Goal: Information Seeking & Learning: Learn about a topic

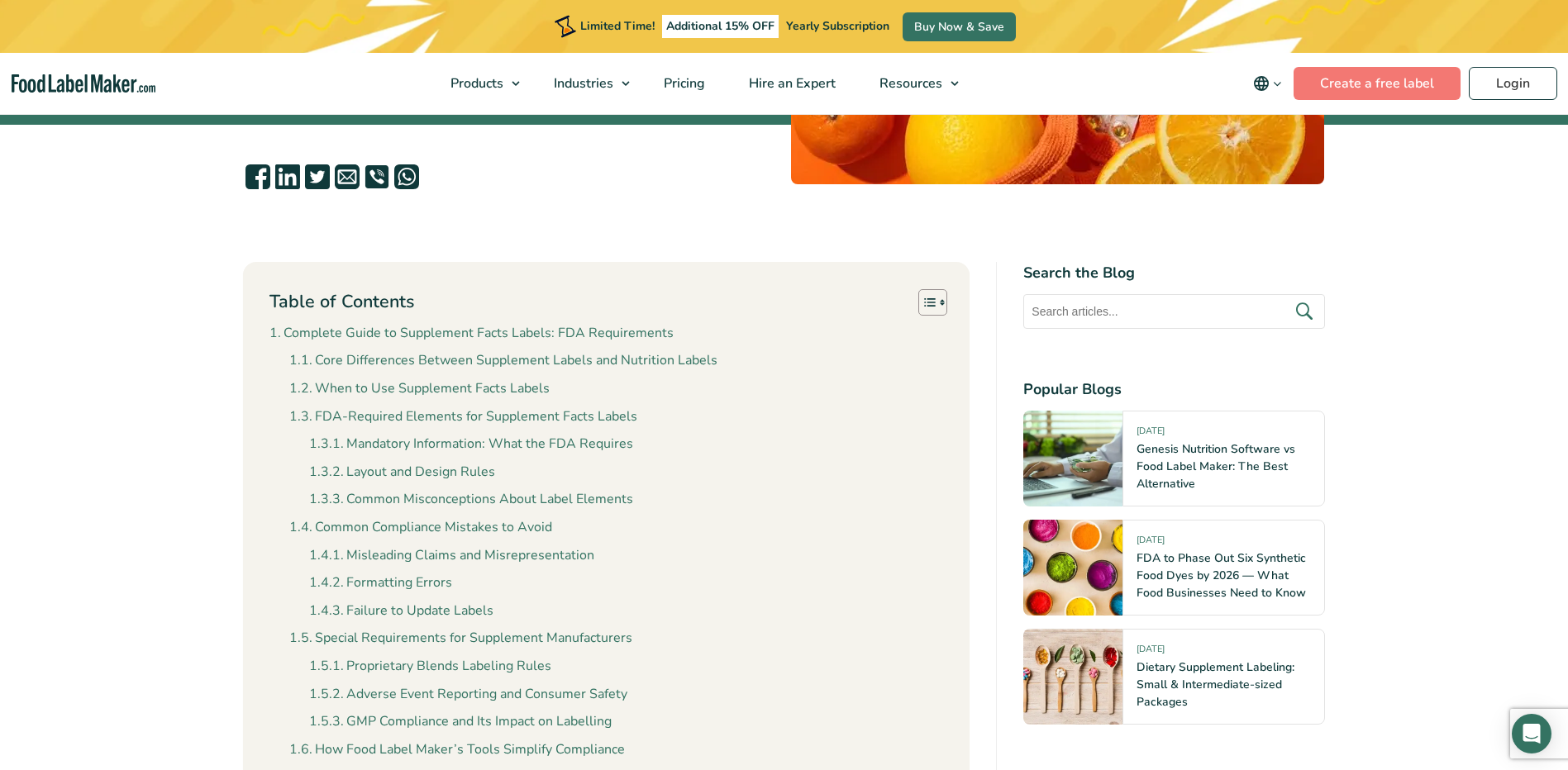
scroll to position [496, 0]
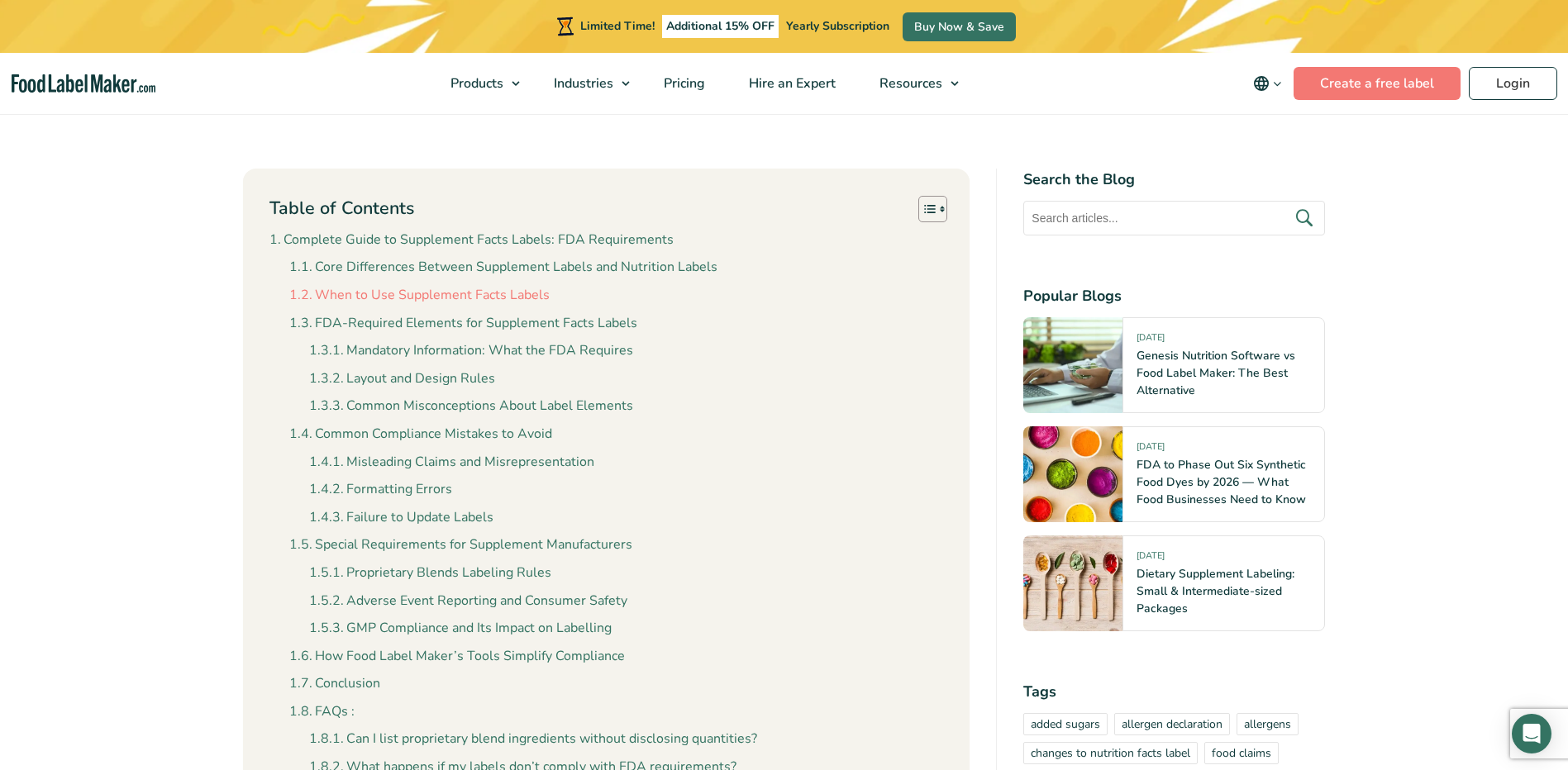
click at [431, 300] on link "When to Use Supplement Facts Labels" at bounding box center [419, 296] width 260 height 21
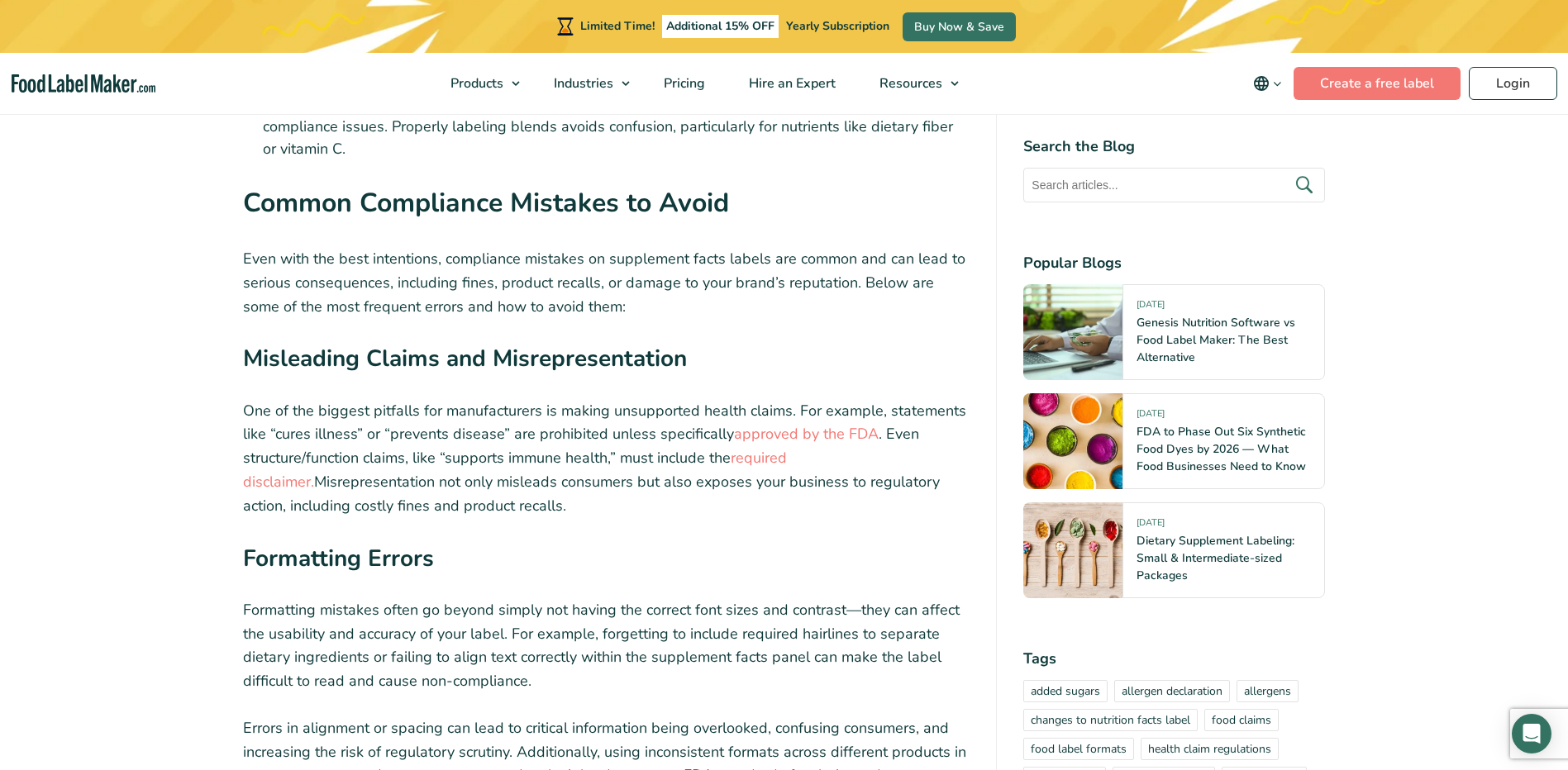
scroll to position [5620, 0]
click at [787, 447] on link "required disclaimer." at bounding box center [515, 468] width 543 height 44
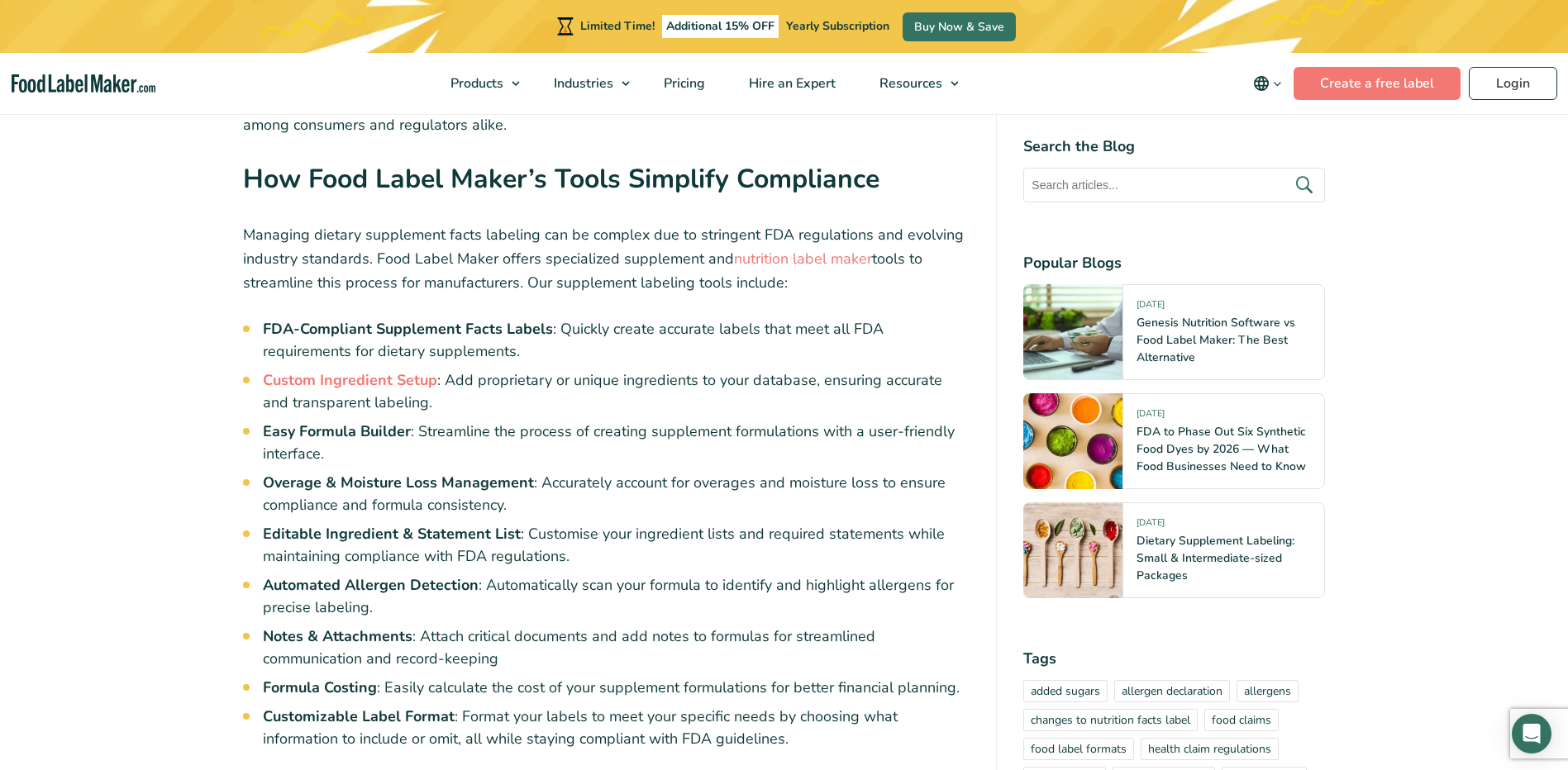
scroll to position [7852, 0]
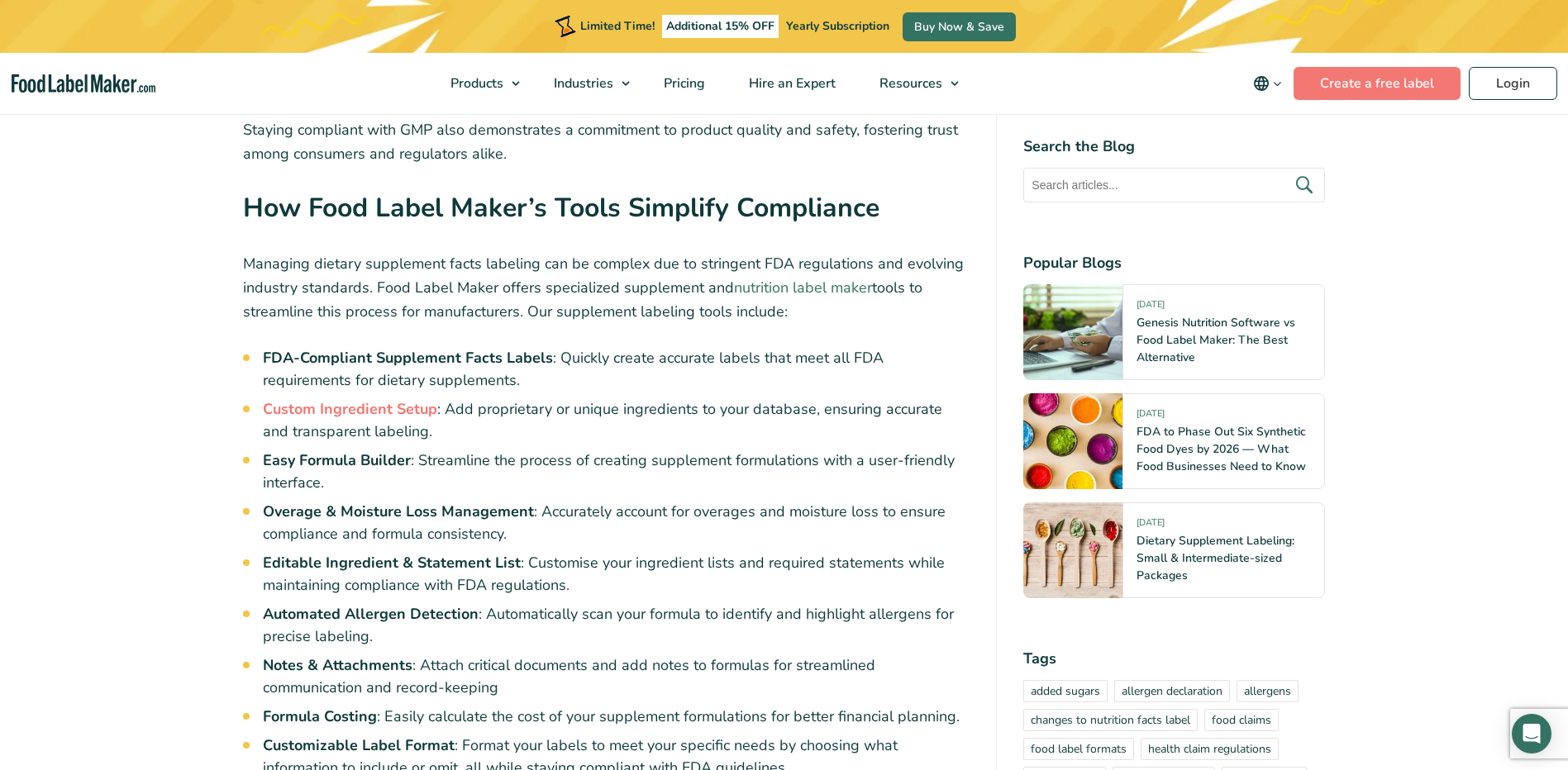
click at [813, 278] on link "nutrition label maker" at bounding box center [803, 287] width 138 height 20
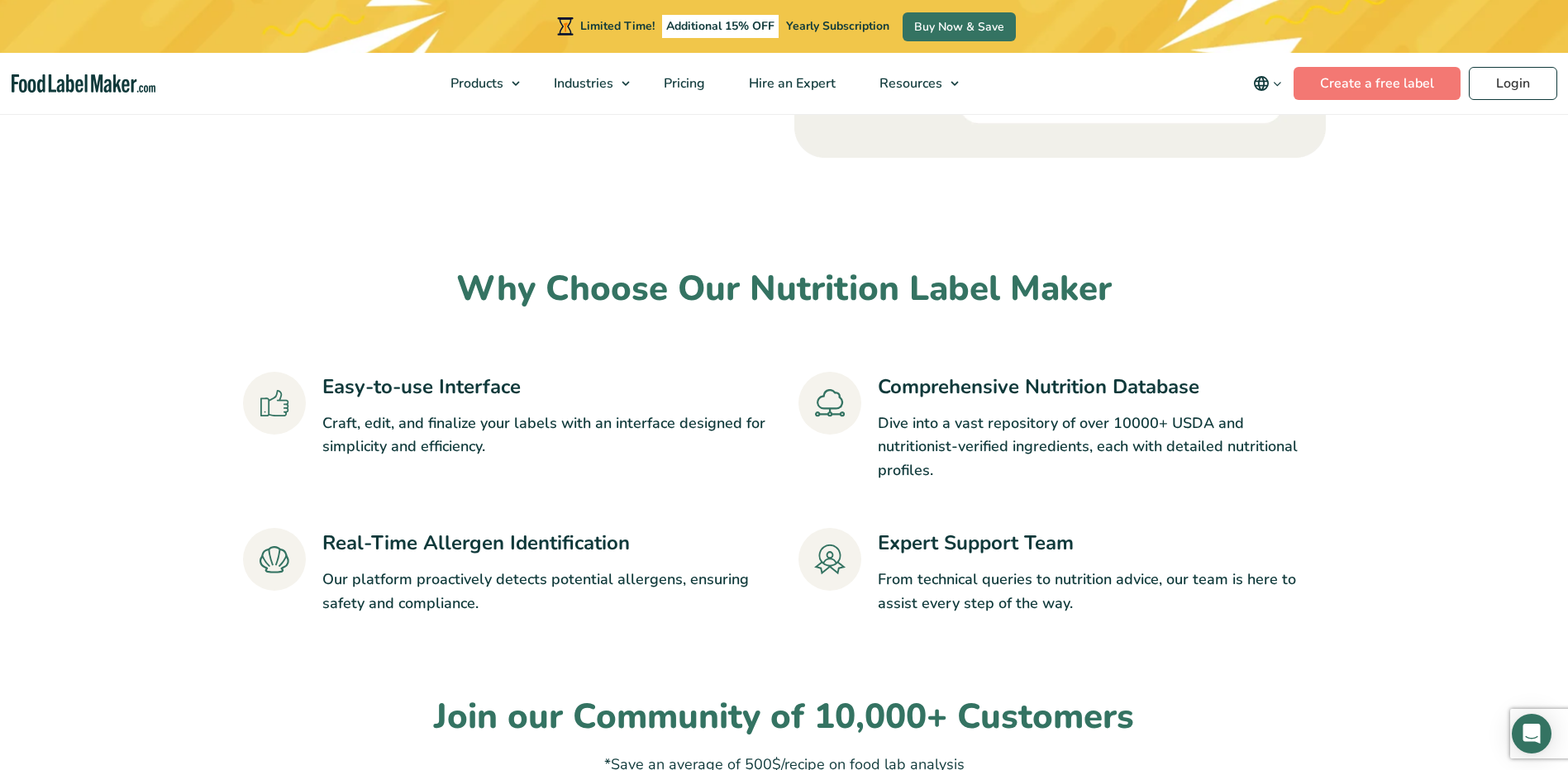
scroll to position [3224, 0]
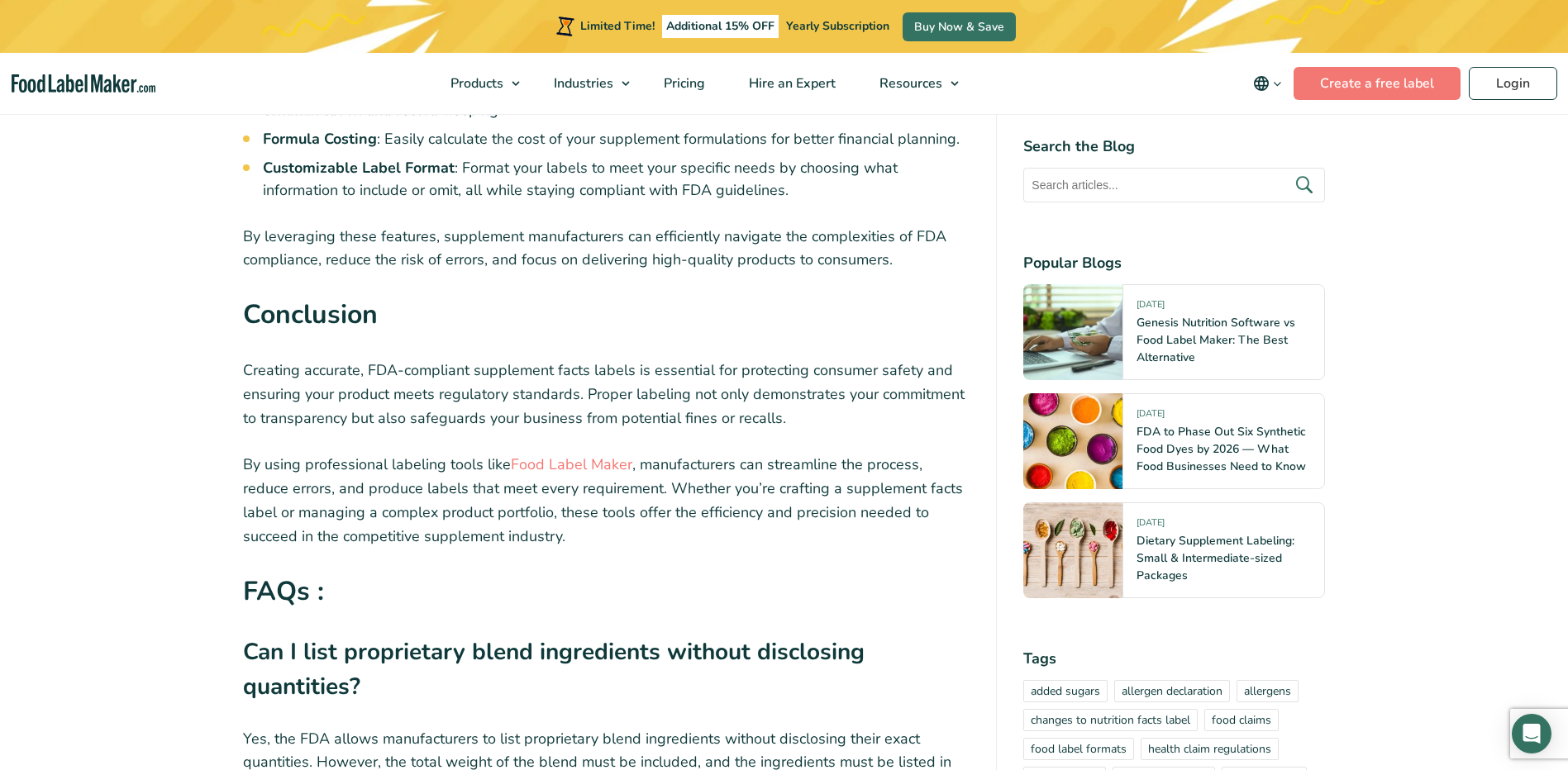
scroll to position [8431, 0]
click at [531, 454] on link "Food Label Maker" at bounding box center [571, 463] width 121 height 20
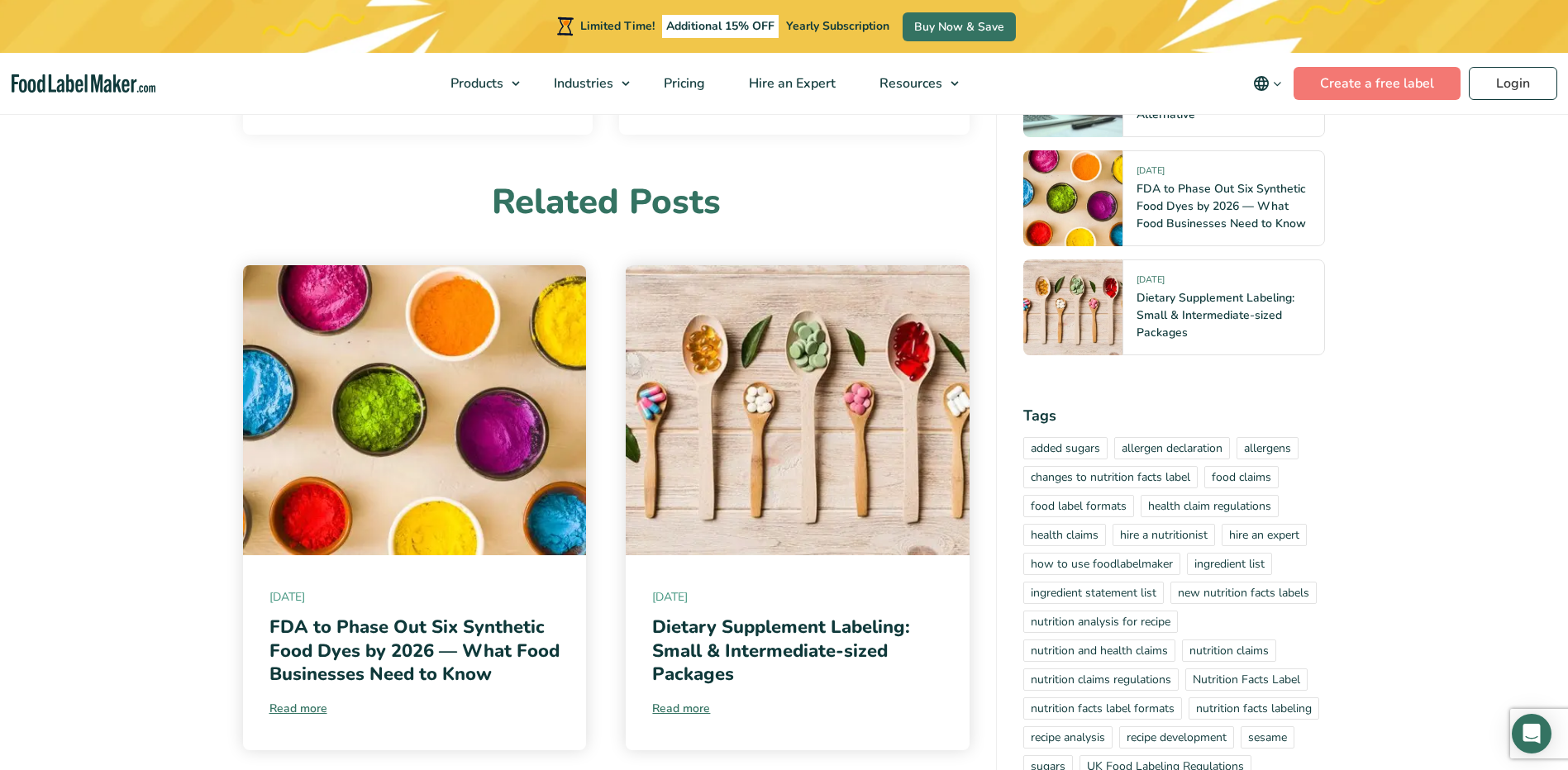
scroll to position [10084, 0]
